Goal: Transaction & Acquisition: Purchase product/service

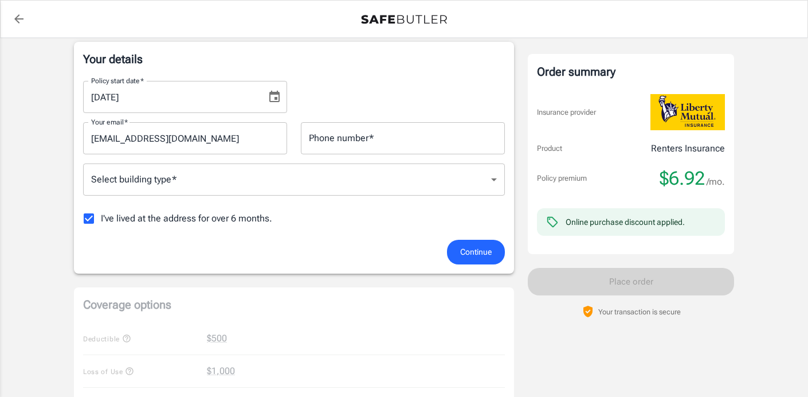
scroll to position [211, 0]
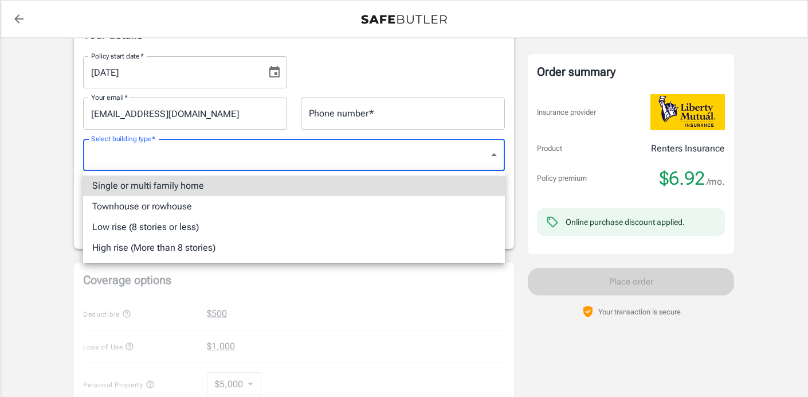
click at [409, 155] on body "Policy premium $ 6.92 /mo Liberty Mutual Renters Insurance [STREET_ADDRESS] You…" at bounding box center [404, 351] width 808 height 1125
click at [333, 185] on li "Single or multi family home" at bounding box center [294, 185] width 422 height 21
type input "singlefamily"
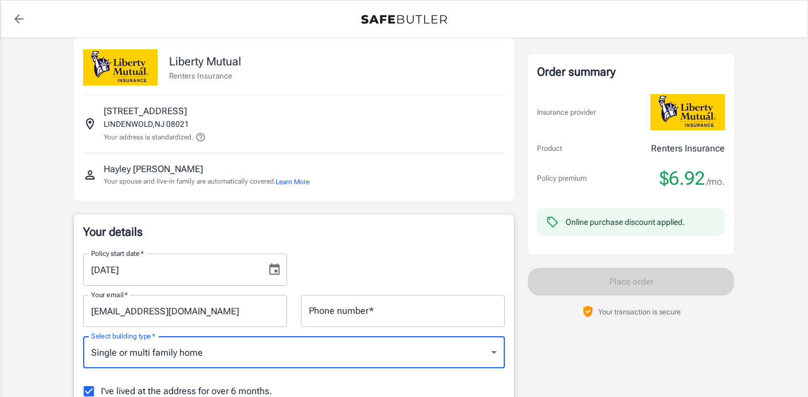
scroll to position [0, 0]
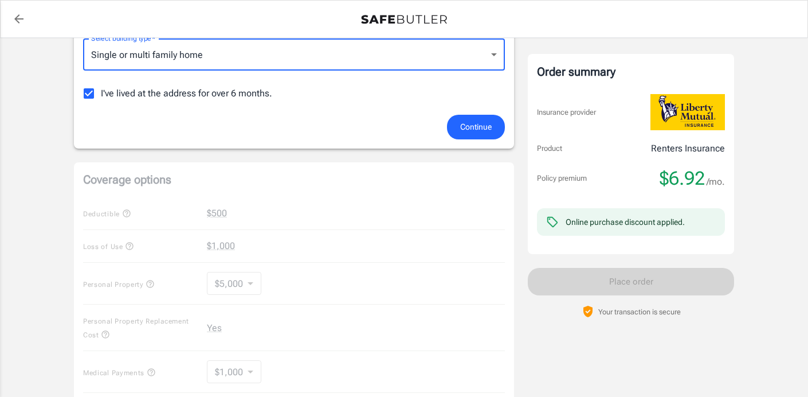
click at [472, 124] on span "Continue" at bounding box center [476, 127] width 32 height 14
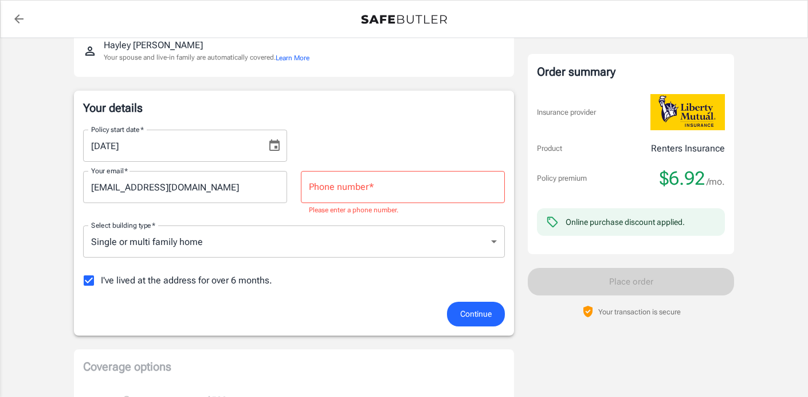
scroll to position [126, 0]
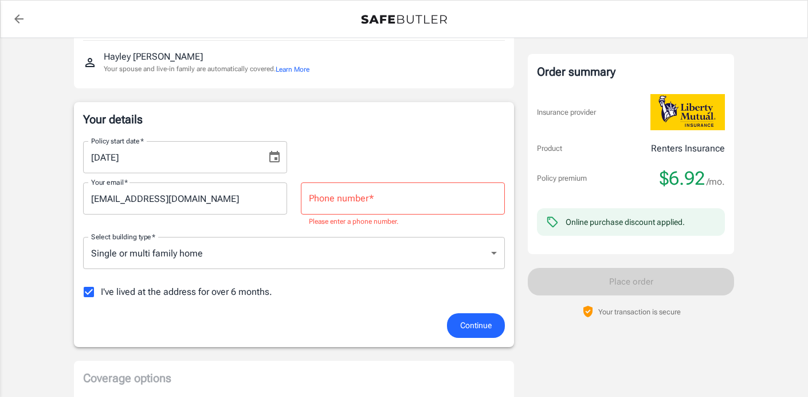
click at [405, 193] on input "Phone number   *" at bounding box center [403, 198] width 204 height 32
type input "7243212523"
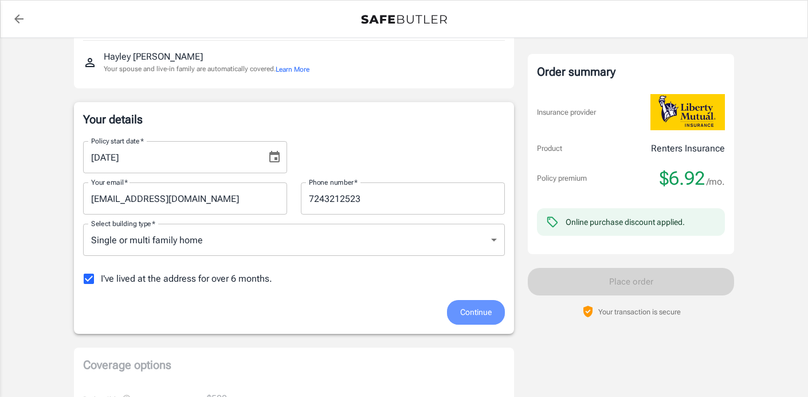
click at [473, 305] on span "Continue" at bounding box center [476, 312] width 32 height 14
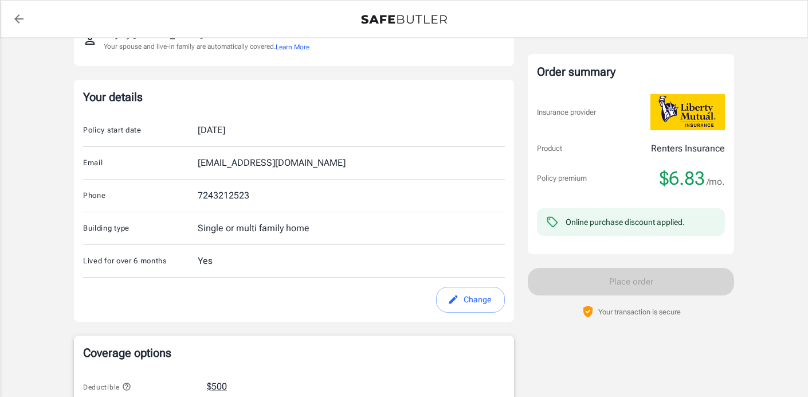
scroll to position [143, 0]
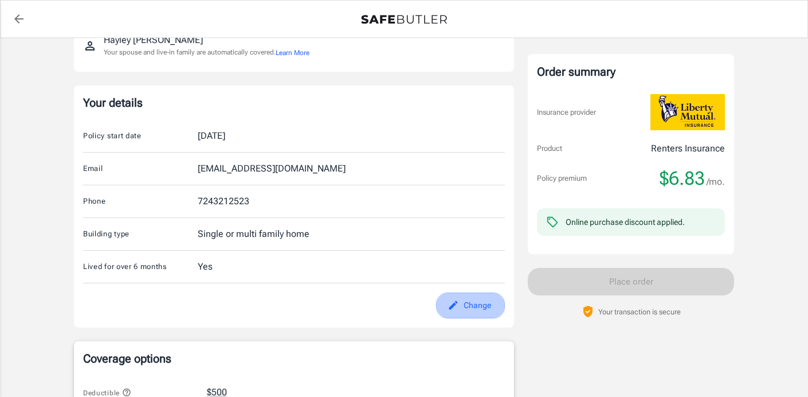
click at [462, 305] on button "Change" at bounding box center [470, 305] width 69 height 26
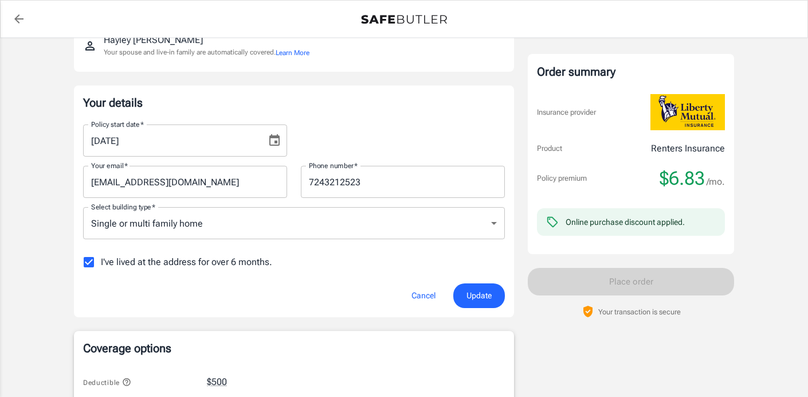
drag, startPoint x: 111, startPoint y: 140, endPoint x: 111, endPoint y: 161, distance: 21.2
click at [111, 140] on input "[DATE]" at bounding box center [170, 140] width 175 height 32
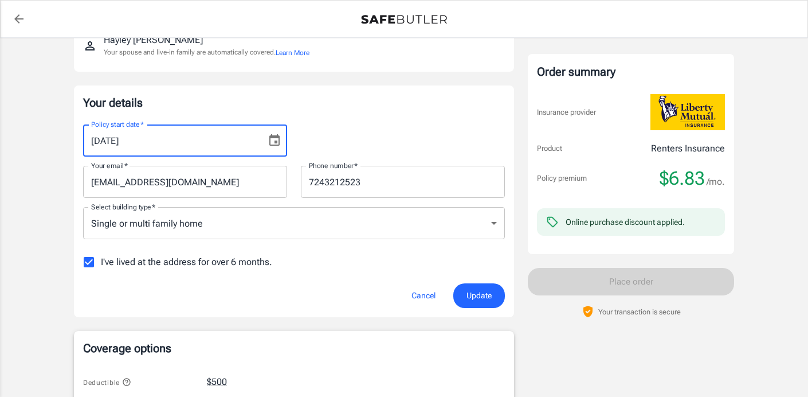
type input "[DATE]"
click at [489, 297] on span "Update" at bounding box center [478, 295] width 25 height 14
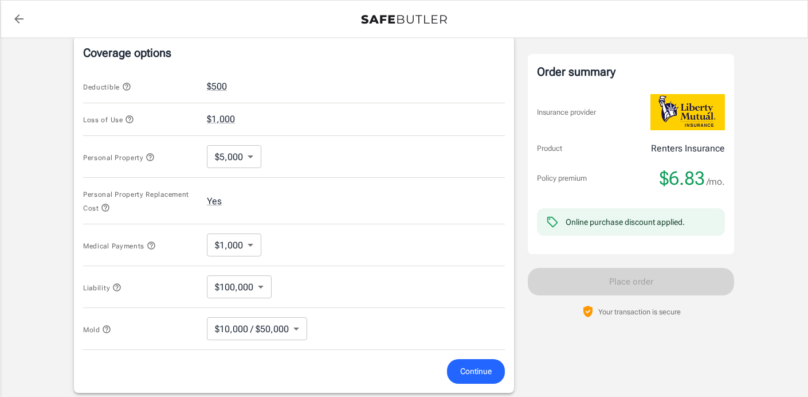
scroll to position [452, 0]
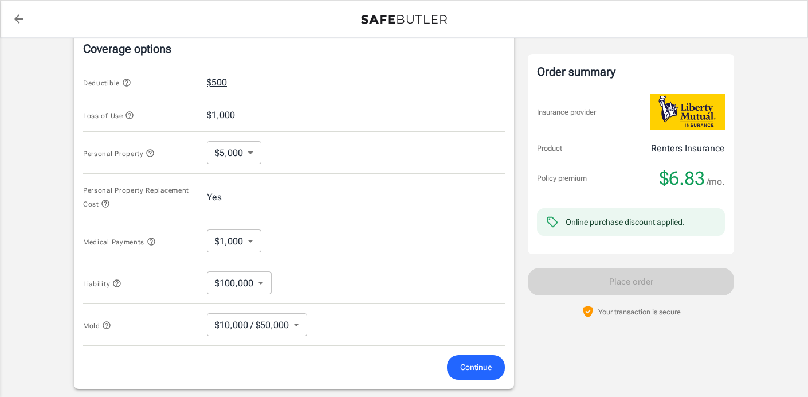
click at [220, 82] on button "$500" at bounding box center [217, 83] width 20 height 14
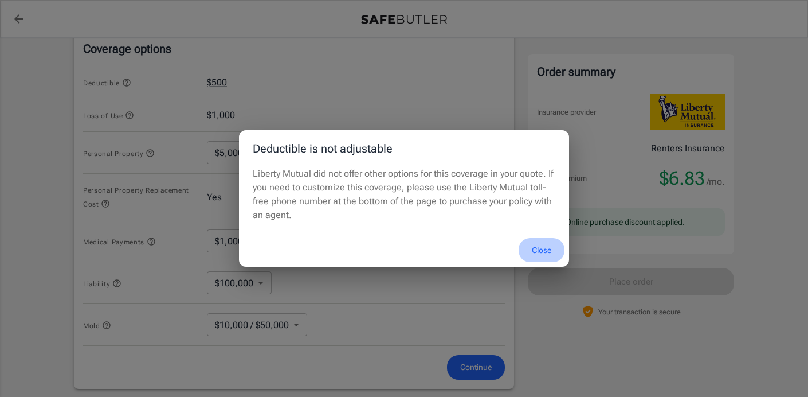
click at [543, 249] on button "Close" at bounding box center [542, 250] width 46 height 25
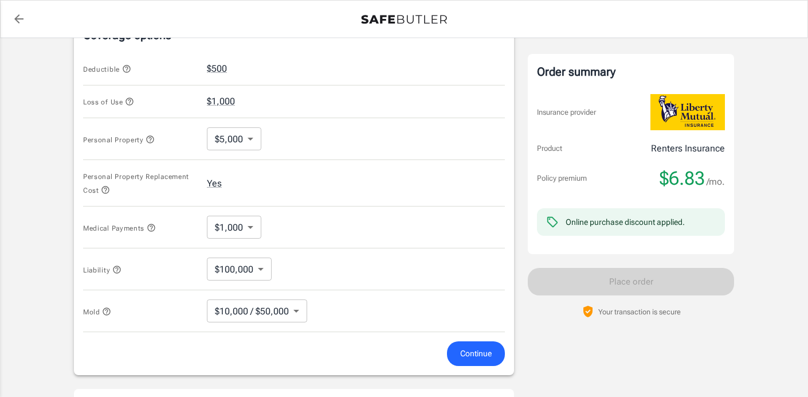
scroll to position [470, 0]
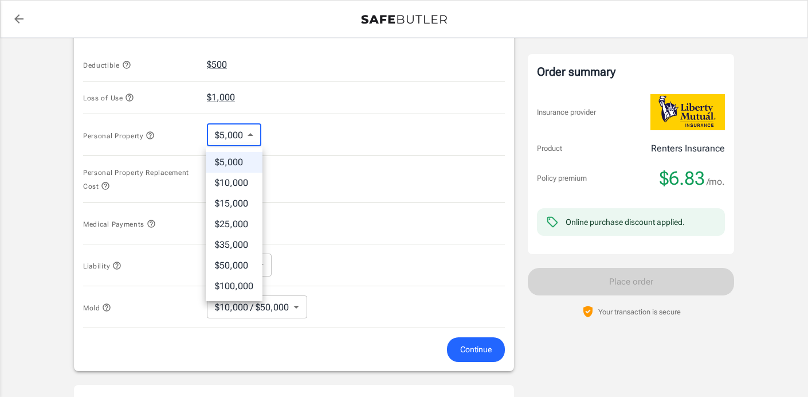
click at [249, 133] on body "Policy premium $ 6.83 /mo Liberty Mutual Renters Insurance [STREET_ADDRESS] You…" at bounding box center [404, 98] width 808 height 1136
click at [246, 204] on li "$15,000" at bounding box center [234, 203] width 57 height 21
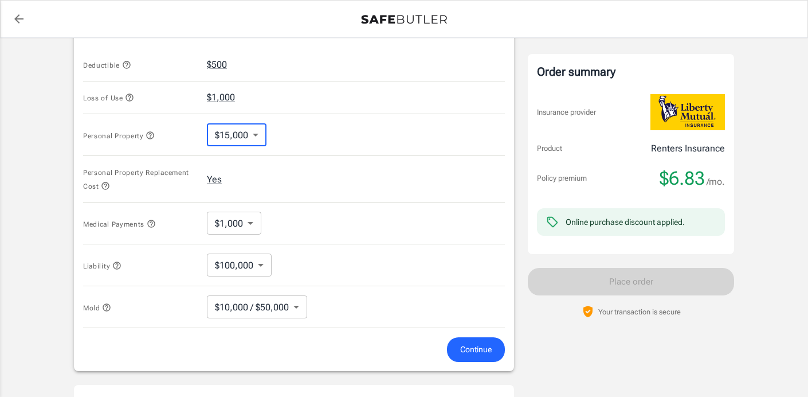
click at [251, 140] on body "Policy premium $ 6.83 /mo Liberty Mutual Renters Insurance [STREET_ADDRESS] You…" at bounding box center [404, 98] width 808 height 1136
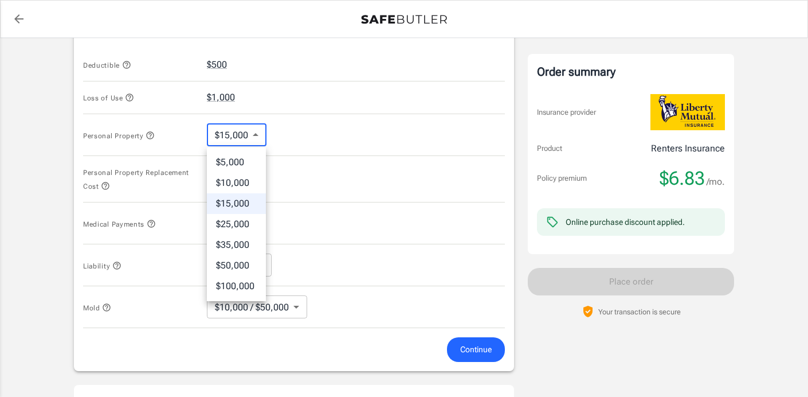
click at [241, 167] on li "$5,000" at bounding box center [236, 162] width 59 height 21
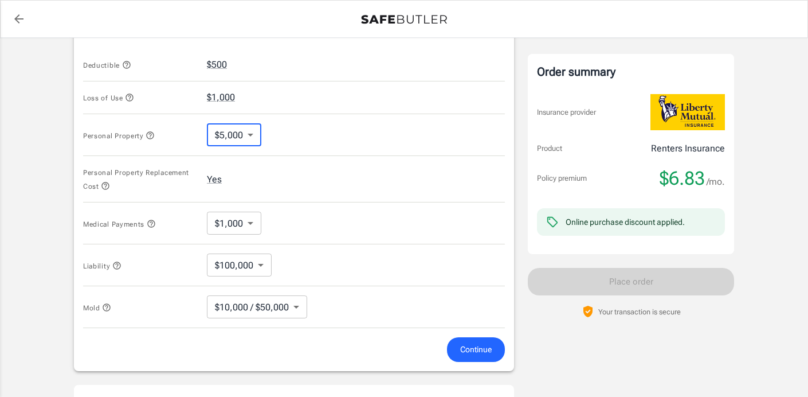
click at [153, 134] on icon "button" at bounding box center [150, 135] width 9 height 9
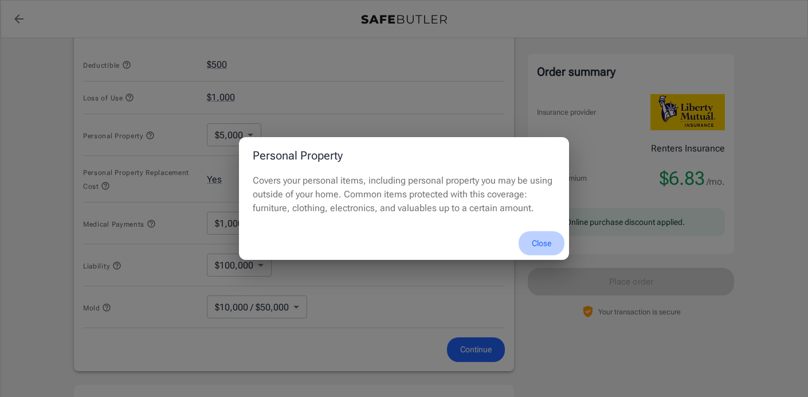
click at [543, 245] on button "Close" at bounding box center [542, 243] width 46 height 25
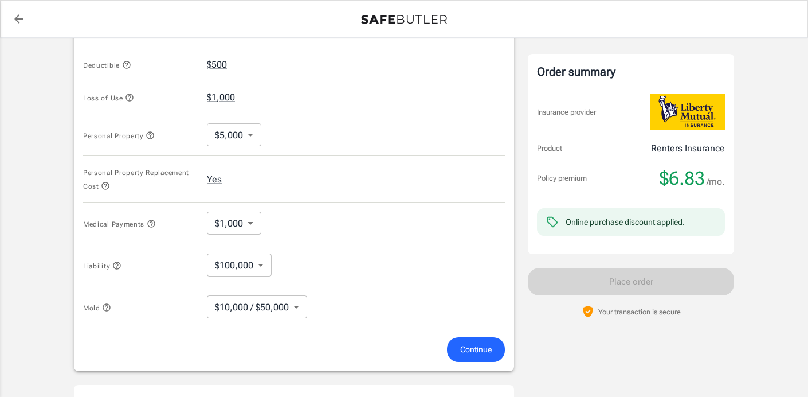
click at [251, 133] on body "Policy premium $ 6.83 /mo Liberty Mutual Renters Insurance [STREET_ADDRESS] You…" at bounding box center [404, 98] width 808 height 1136
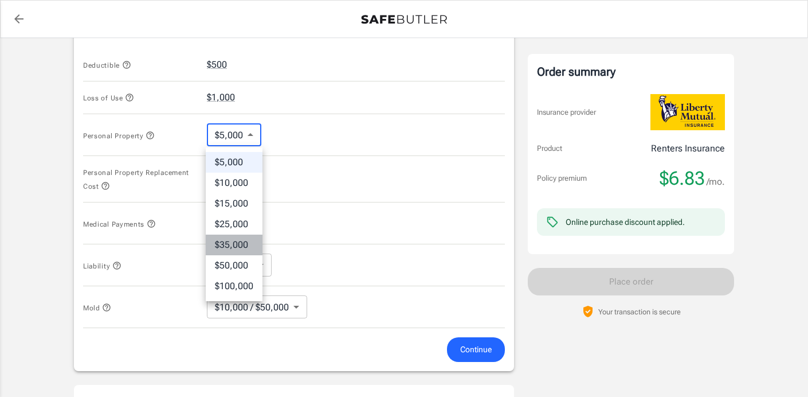
click at [243, 243] on li "$35,000" at bounding box center [234, 244] width 57 height 21
type input "35000"
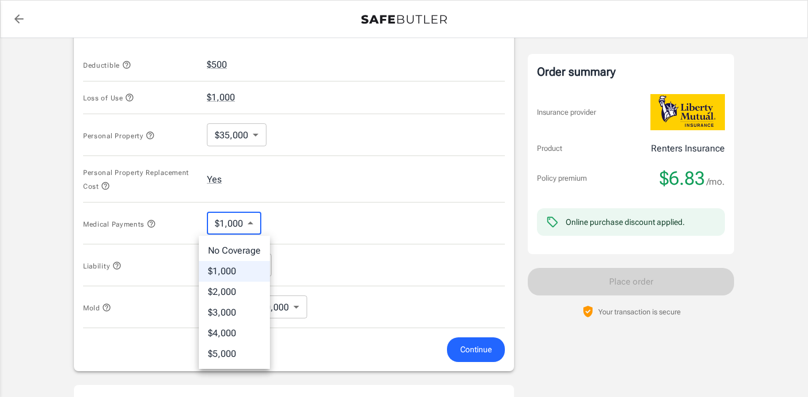
click at [253, 227] on body "Policy premium $ 6.83 /mo Liberty Mutual Renters Insurance [STREET_ADDRESS] You…" at bounding box center [404, 98] width 808 height 1136
click at [230, 354] on li "$5,000" at bounding box center [234, 353] width 71 height 21
type input "5000"
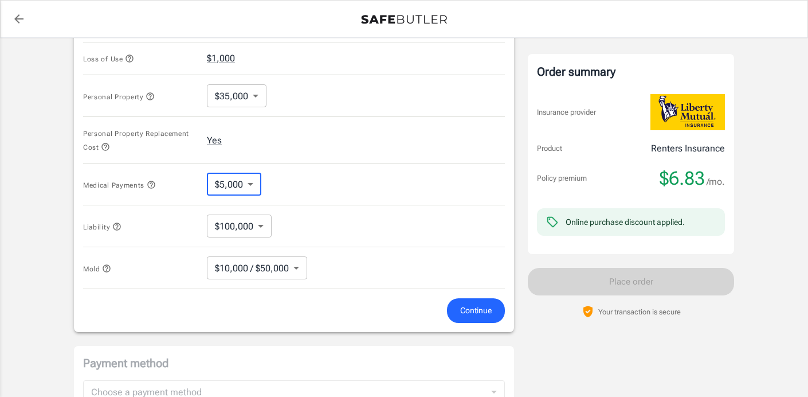
scroll to position [511, 0]
click at [262, 227] on body "Policy premium $ 6.83 /mo Liberty Mutual Renters Insurance [STREET_ADDRESS] You…" at bounding box center [404, 57] width 808 height 1136
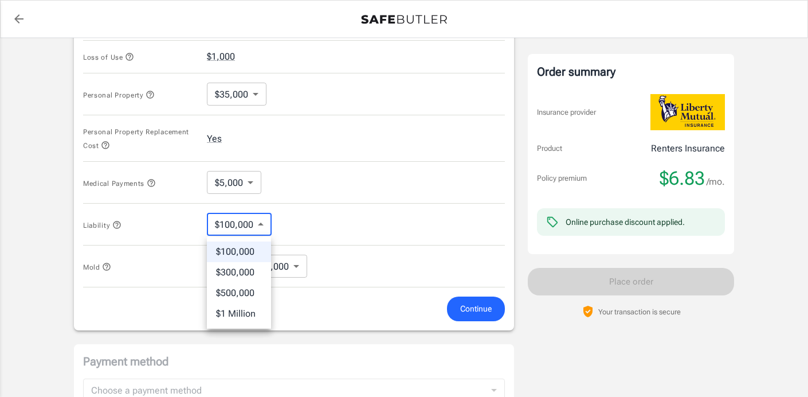
click at [253, 271] on li "$300,000" at bounding box center [239, 272] width 64 height 21
type input "300000"
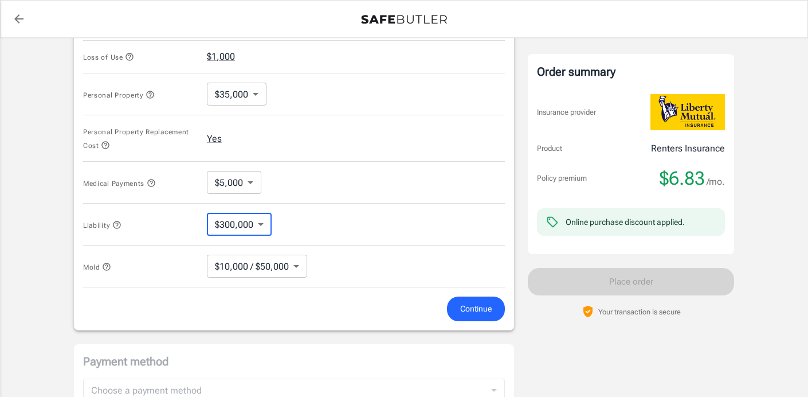
click at [280, 266] on body "Policy premium $ 6.83 /mo Liberty Mutual Renters Insurance [STREET_ADDRESS] You…" at bounding box center [404, 57] width 808 height 1136
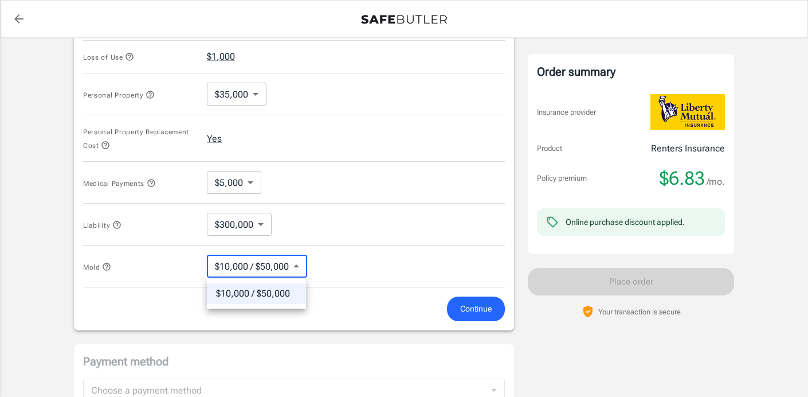
click at [280, 266] on div at bounding box center [404, 198] width 808 height 397
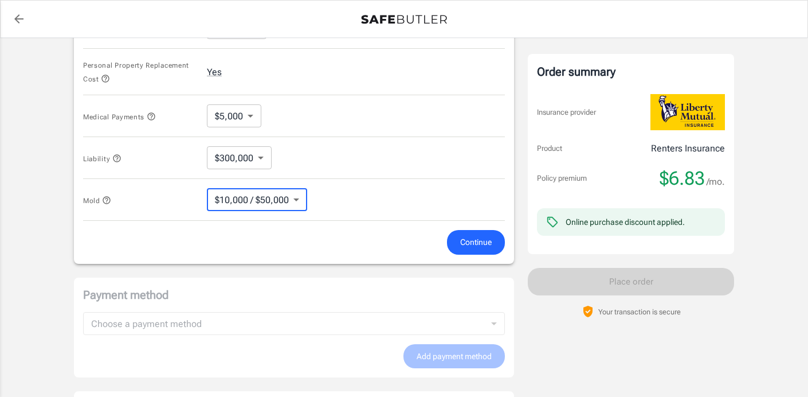
scroll to position [662, 0]
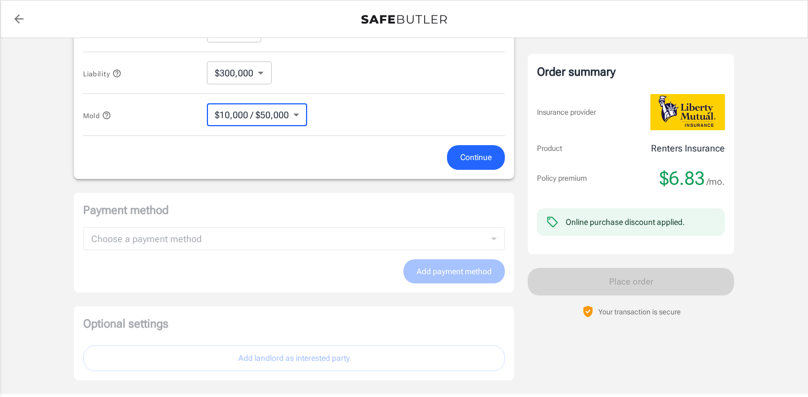
click at [491, 158] on span "Continue" at bounding box center [476, 157] width 32 height 14
